Goal: Information Seeking & Learning: Compare options

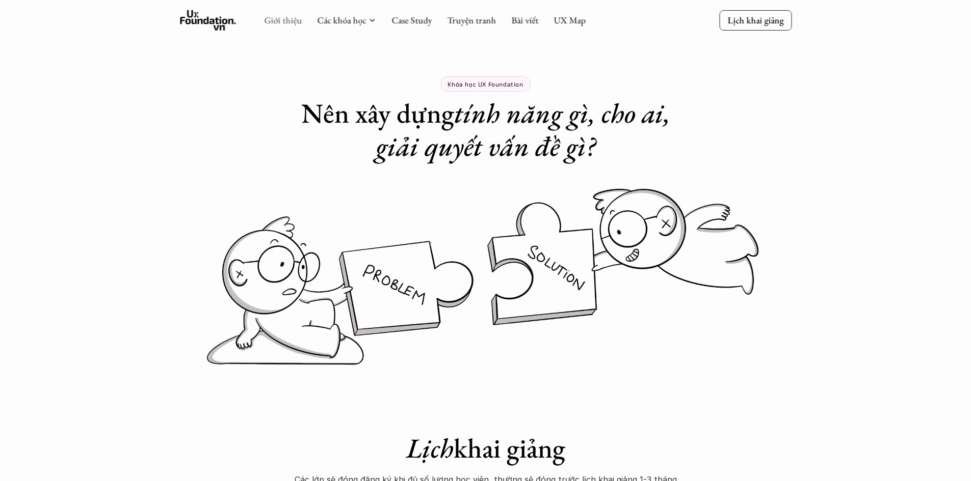
click at [277, 20] on link "Giới thiệu" at bounding box center [283, 20] width 38 height 12
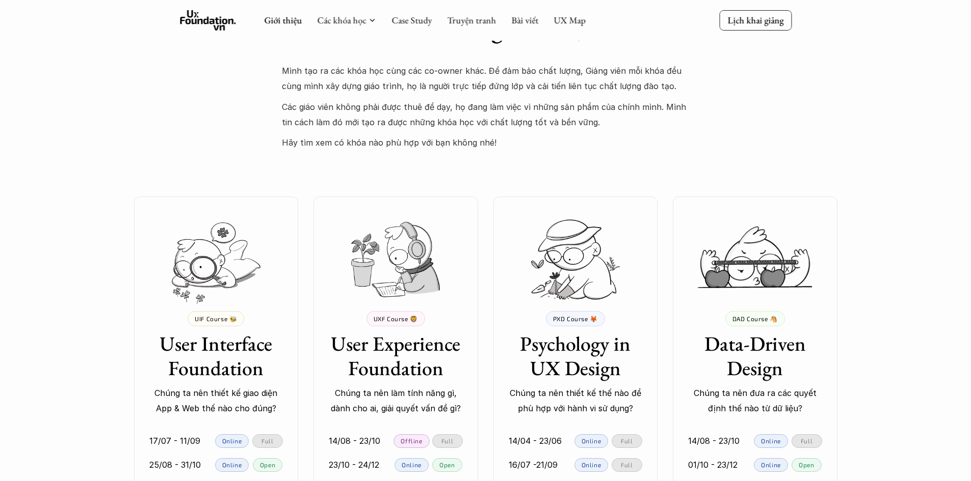
scroll to position [1835, 0]
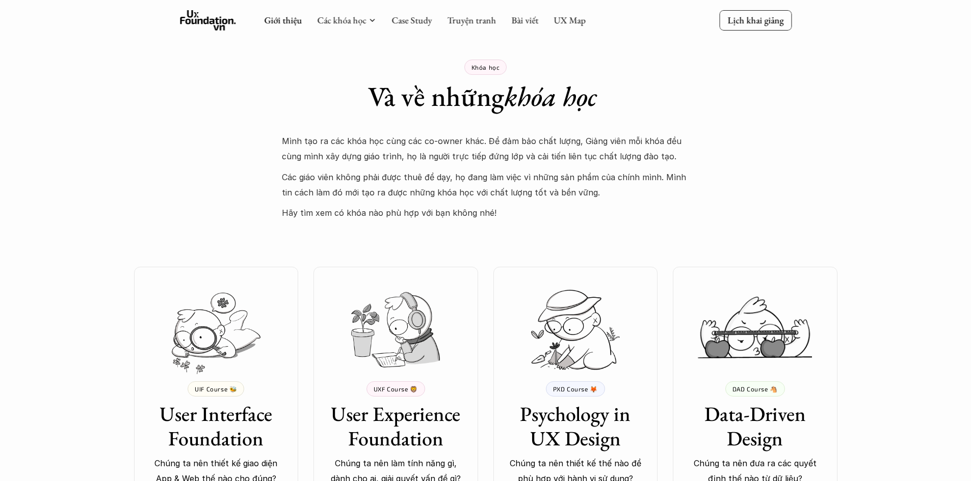
click at [489, 69] on p "Khóa học" at bounding box center [485, 67] width 29 height 7
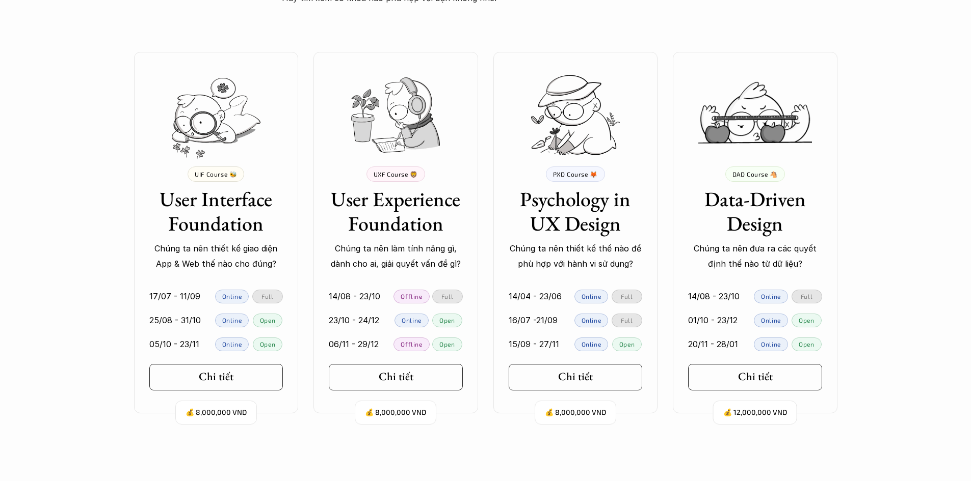
scroll to position [2090, 0]
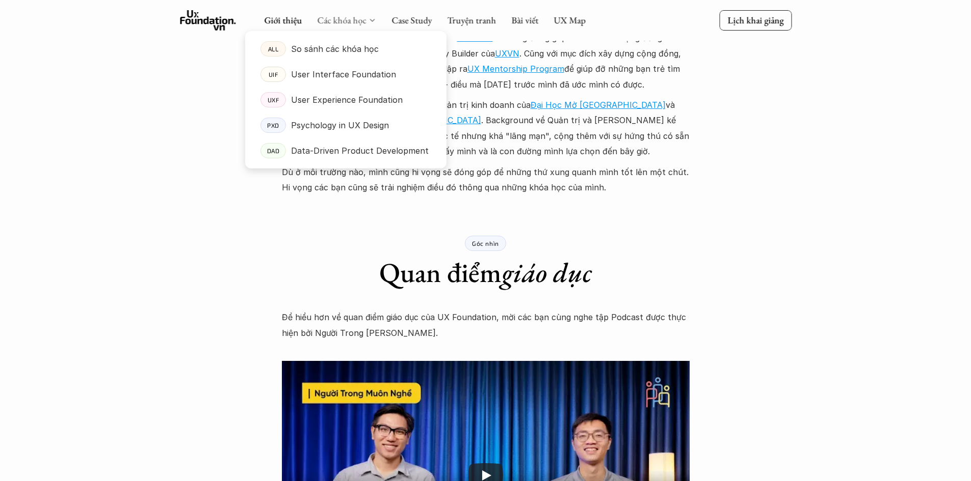
click at [342, 17] on link "Các khóa học" at bounding box center [341, 20] width 49 height 12
click at [331, 44] on p "So sánh các khóa học" at bounding box center [335, 48] width 88 height 15
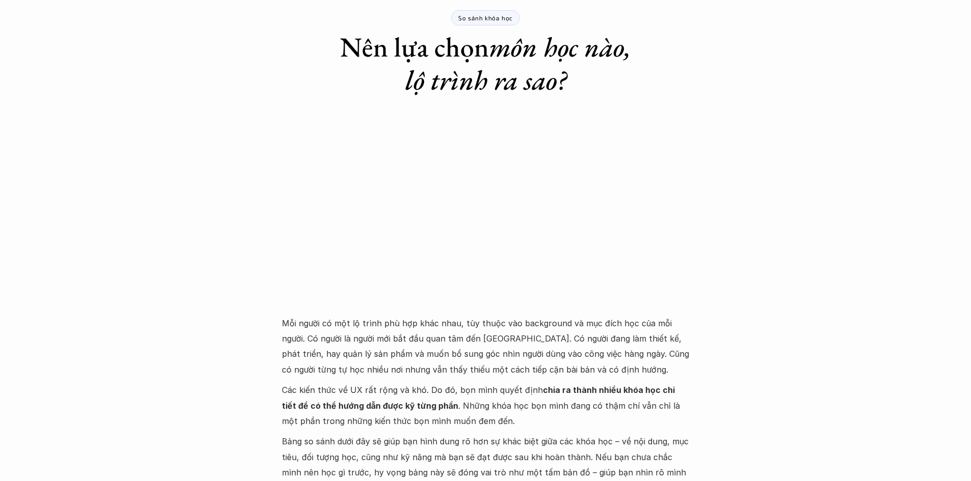
scroll to position [51, 0]
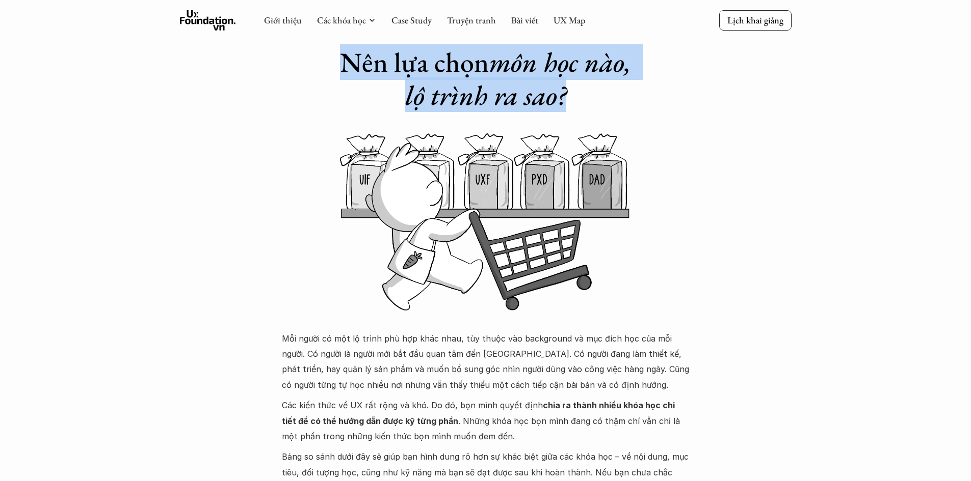
drag, startPoint x: 350, startPoint y: 66, endPoint x: 582, endPoint y: 102, distance: 235.2
click at [582, 102] on h1 "Nên lựa chọn môn học nào, lộ trình ra sao?" at bounding box center [486, 79] width 316 height 66
click at [577, 99] on h1 "Nên lựa chọn môn học nào, lộ trình ra sao?" at bounding box center [486, 79] width 316 height 66
drag, startPoint x: 574, startPoint y: 104, endPoint x: 492, endPoint y: 62, distance: 91.8
click at [492, 62] on h1 "Nên lựa chọn môn học nào, lộ trình ra sao?" at bounding box center [486, 79] width 316 height 66
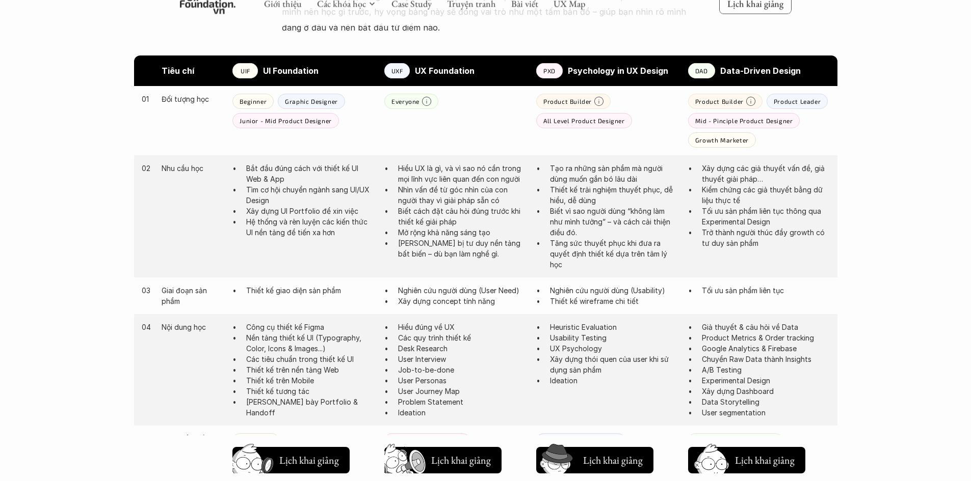
scroll to position [509, 0]
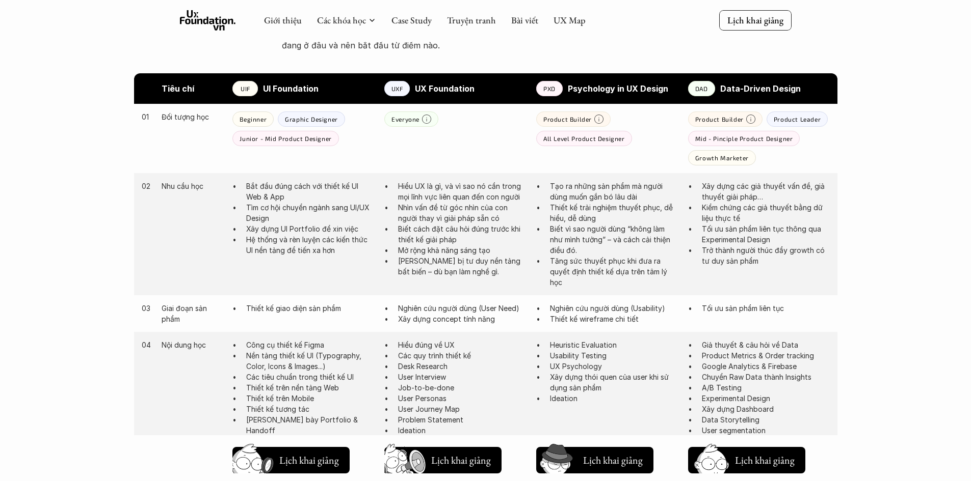
drag, startPoint x: 924, startPoint y: 263, endPoint x: 940, endPoint y: 285, distance: 27.4
click at [940, 285] on div "Giới thiệu Các khóa học Case Study Truyện tranh Bài viết UX Map Lịch khai giảng…" at bounding box center [485, 426] width 971 height 1870
drag, startPoint x: 933, startPoint y: 307, endPoint x: 923, endPoint y: 335, distance: 29.8
click at [923, 335] on div "Giới thiệu Các khóa học Case Study Truyện tranh Bài viết UX Map Lịch khai giảng…" at bounding box center [485, 426] width 971 height 1870
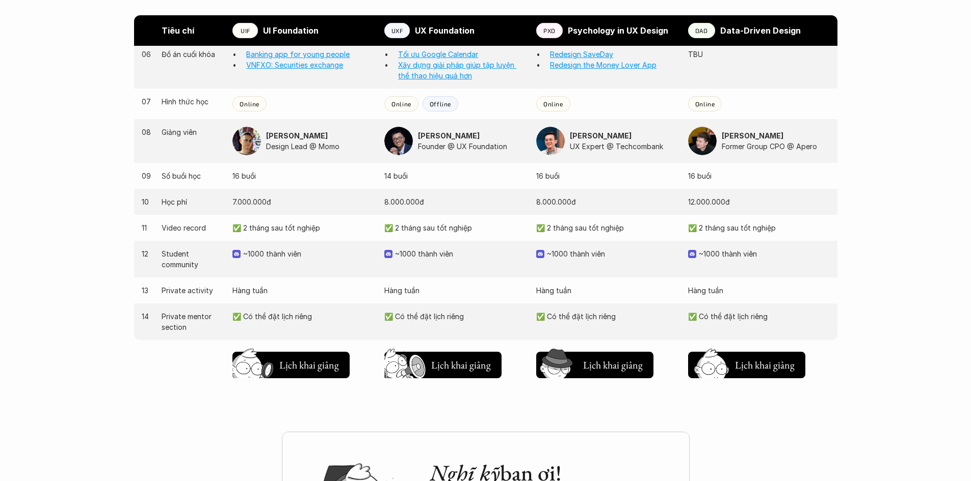
scroll to position [1019, 0]
